Goal: Task Accomplishment & Management: Use online tool/utility

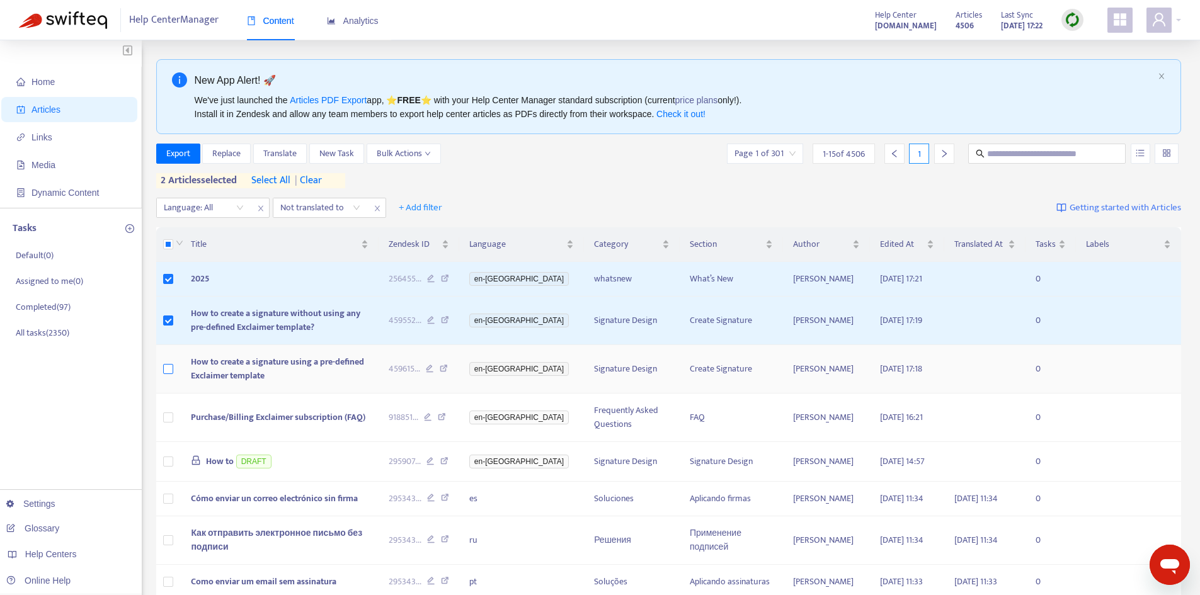
click at [164, 376] on label at bounding box center [168, 369] width 10 height 14
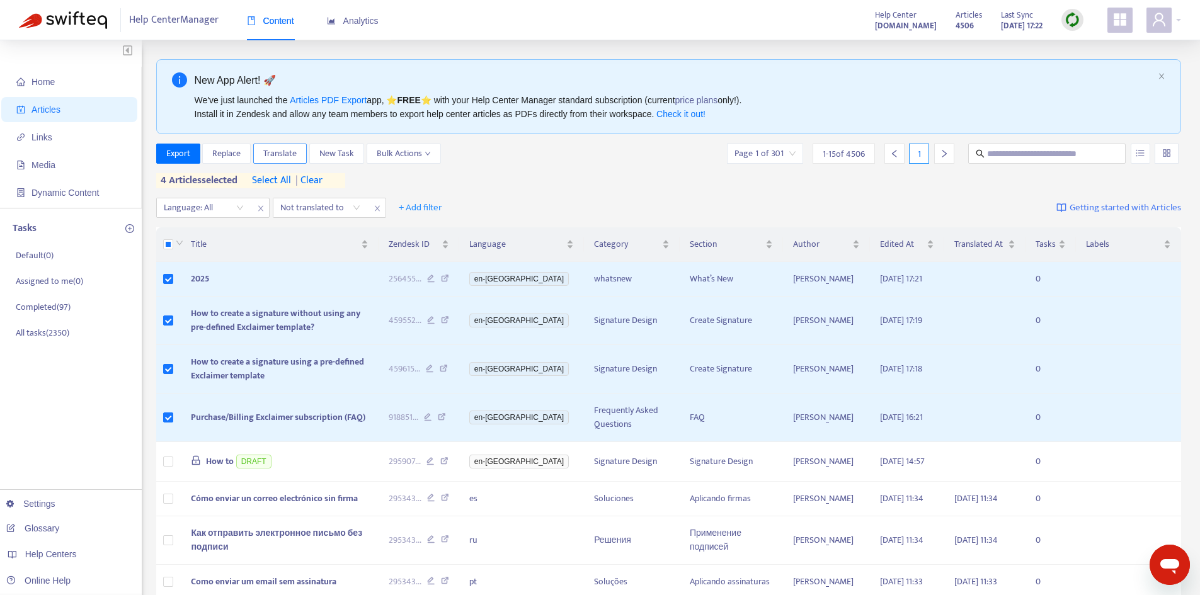
click at [290, 154] on span "Translate" at bounding box center [279, 154] width 33 height 14
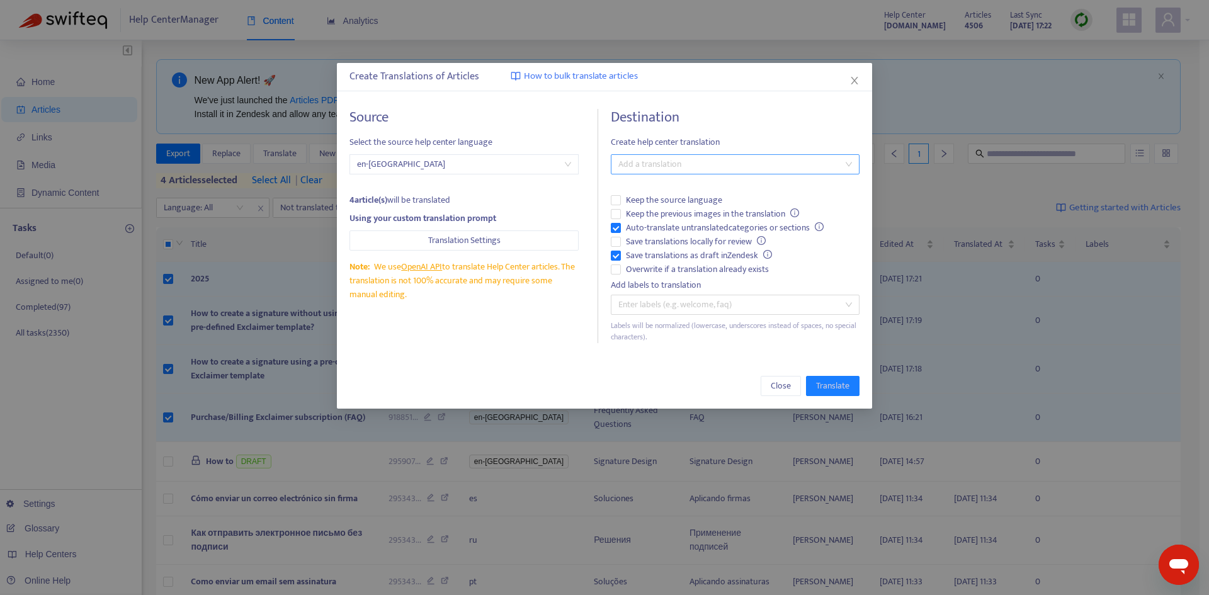
click at [733, 167] on div at bounding box center [729, 164] width 230 height 15
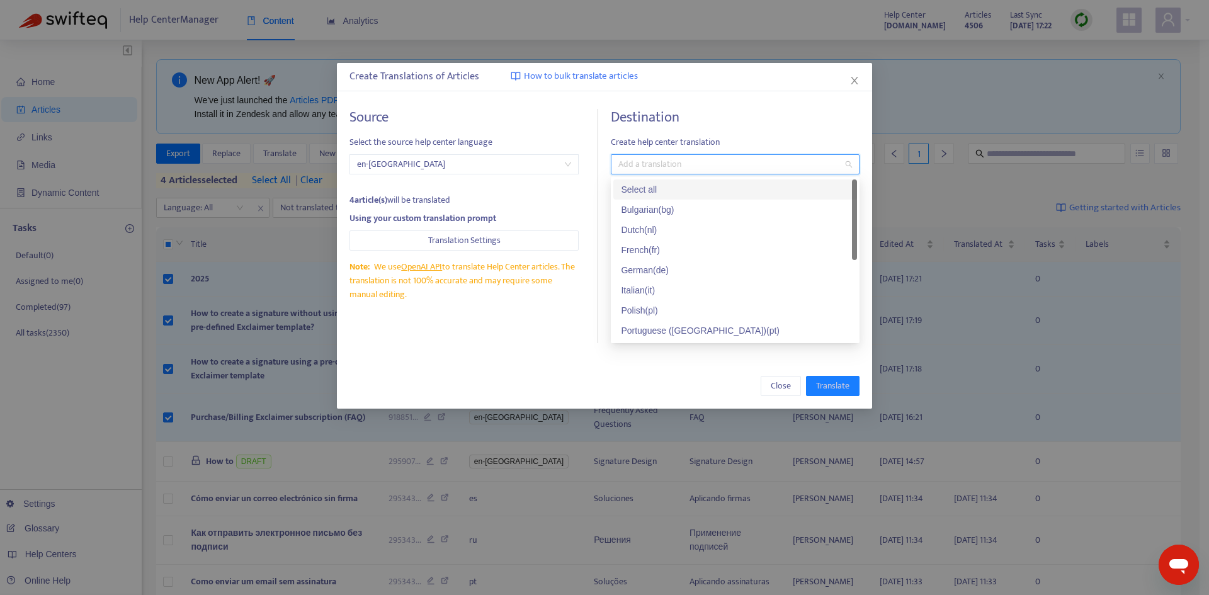
click at [668, 190] on div "Select all" at bounding box center [735, 190] width 229 height 14
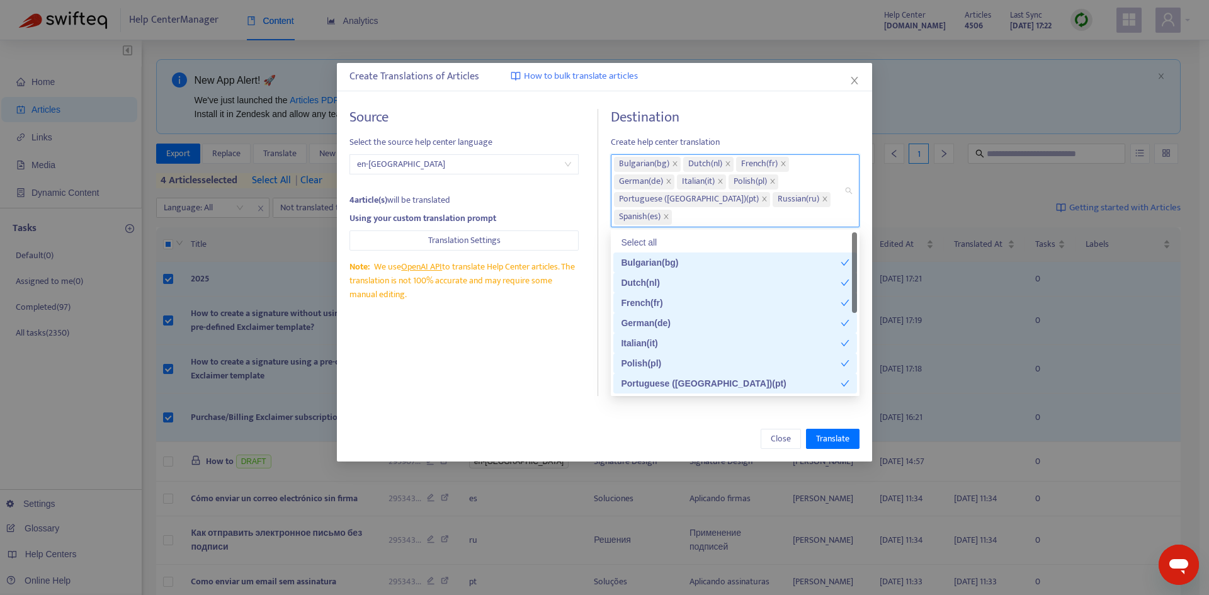
click at [758, 113] on h4 "Destination" at bounding box center [735, 117] width 249 height 17
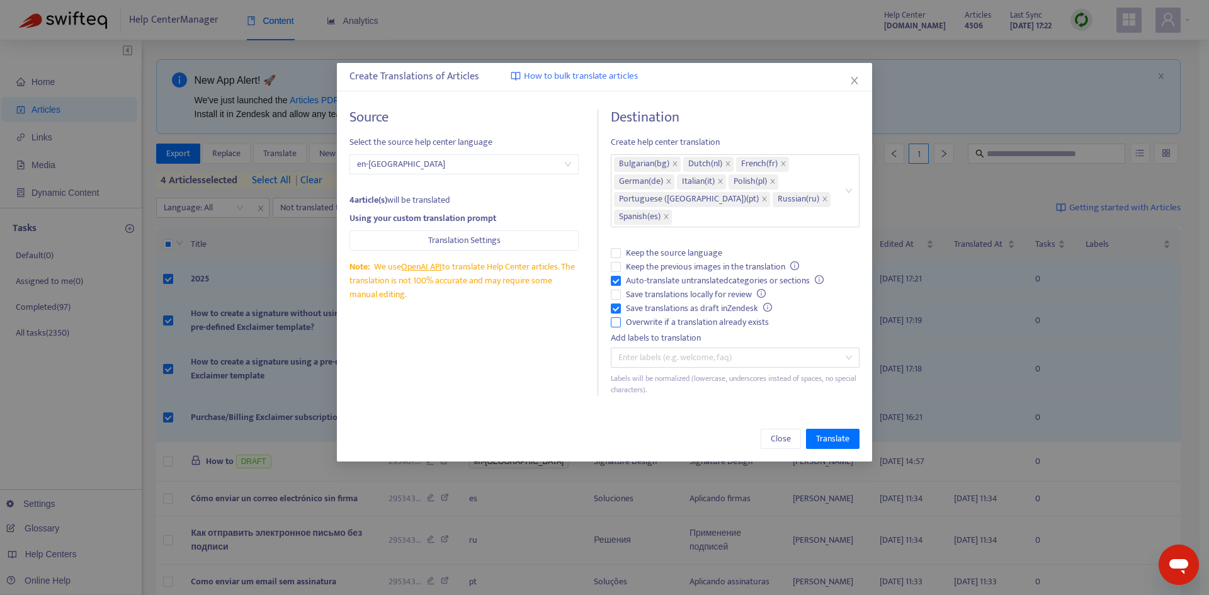
click at [646, 321] on span "Overwrite if a translation already exists" at bounding box center [697, 323] width 153 height 14
click at [642, 283] on span "Auto-translate untranslated categories or sections" at bounding box center [725, 281] width 208 height 14
click at [640, 306] on span "Save translations as draft in Zendesk" at bounding box center [699, 309] width 156 height 14
click at [835, 433] on span "Translate" at bounding box center [832, 439] width 33 height 14
